Goal: Task Accomplishment & Management: Manage account settings

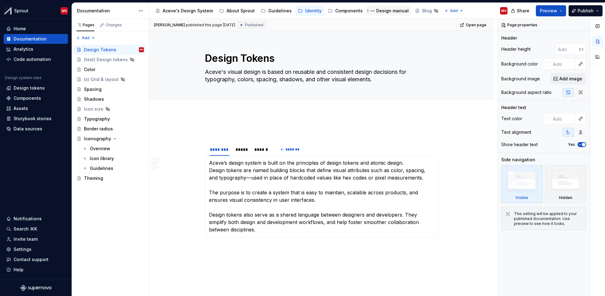
click at [384, 13] on div "Design manual" at bounding box center [392, 11] width 32 height 6
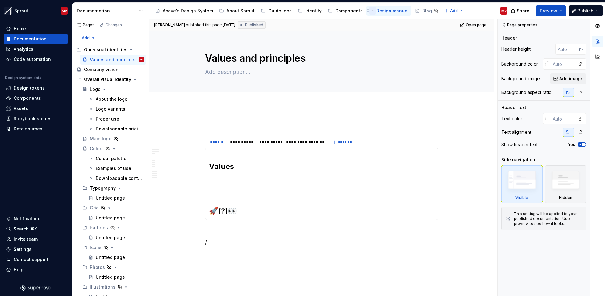
click at [369, 11] on button "Page tree" at bounding box center [372, 10] width 7 height 7
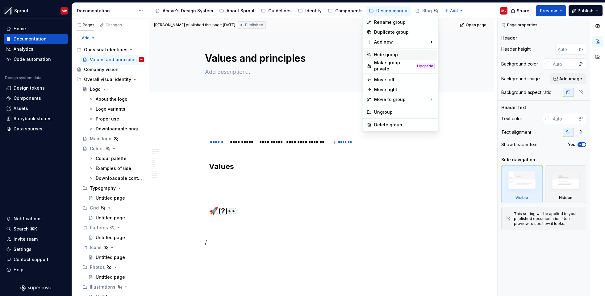
click at [402, 54] on div "Hide group" at bounding box center [404, 55] width 61 height 6
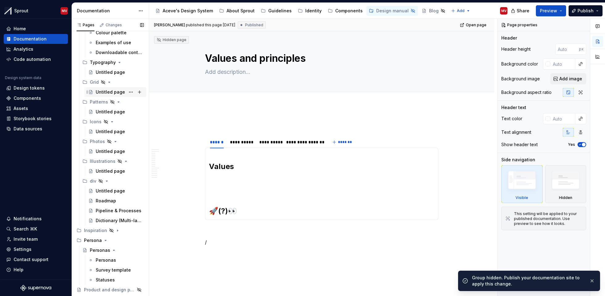
scroll to position [133, 0]
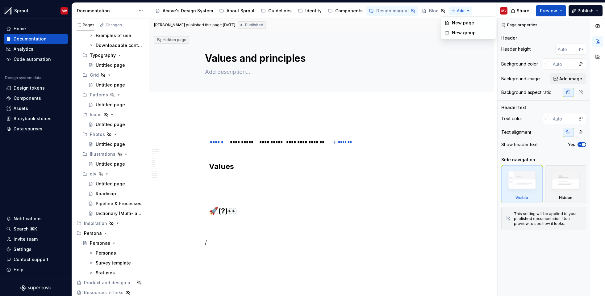
click at [454, 12] on html "Sprout MV Home Documentation Analytics Code automation Design system data Desig…" at bounding box center [302, 148] width 605 height 296
click at [455, 35] on div "New group" at bounding box center [472, 33] width 40 height 6
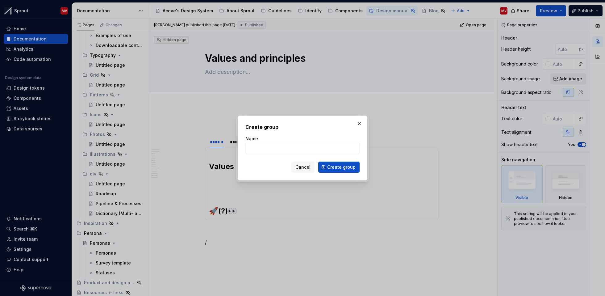
type textarea "*"
type input "Personas"
click at [333, 171] on button "Create group" at bounding box center [338, 166] width 41 height 11
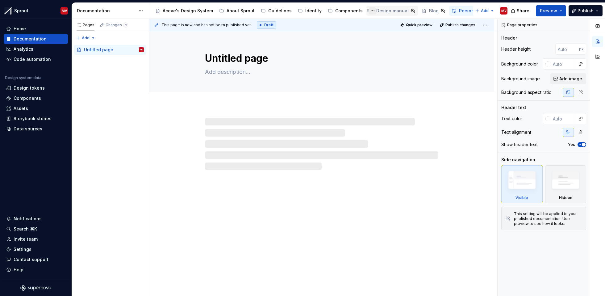
click at [370, 9] on button "Page tree" at bounding box center [372, 10] width 7 height 7
click at [383, 11] on html "Sprout MV Home Documentation Analytics Code automation Design system data Desig…" at bounding box center [302, 148] width 605 height 296
click at [383, 11] on div "Design manual" at bounding box center [392, 11] width 32 height 6
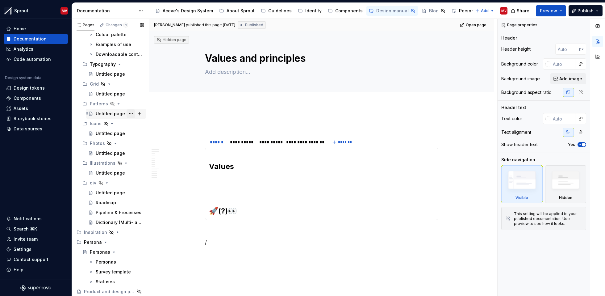
scroll to position [133, 0]
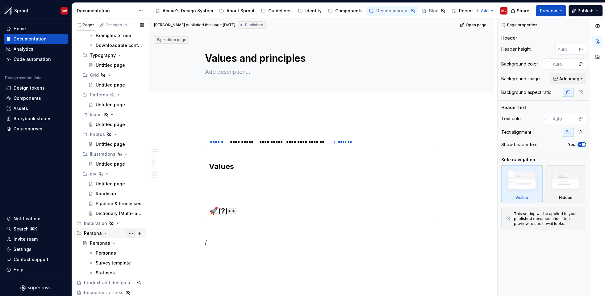
click at [127, 234] on button "Page tree" at bounding box center [131, 233] width 9 height 9
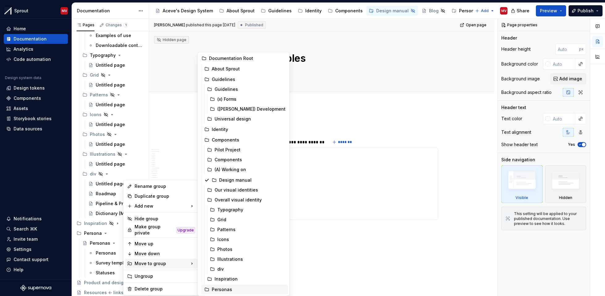
click at [234, 288] on div "Personas" at bounding box center [249, 289] width 74 height 6
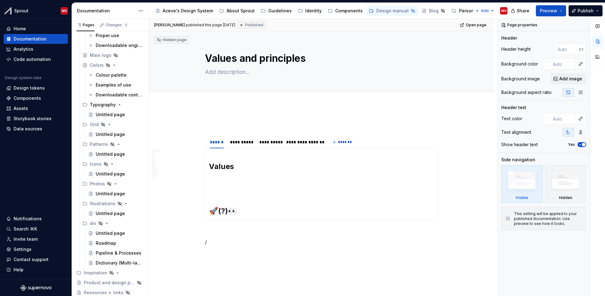
scroll to position [83, 0]
type textarea "*"
